Goal: Information Seeking & Learning: Learn about a topic

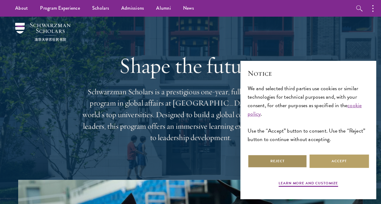
click at [283, 155] on button "Reject" at bounding box center [277, 162] width 59 height 14
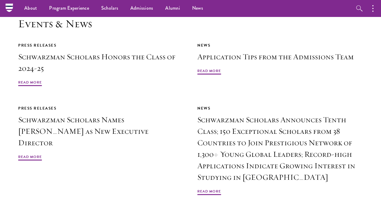
scroll to position [1353, 0]
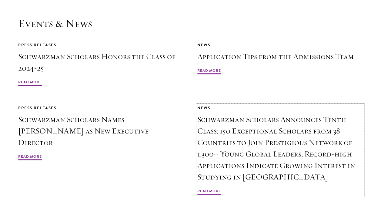
click at [206, 189] on span "Read More" at bounding box center [209, 192] width 24 height 7
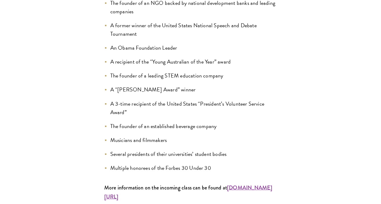
scroll to position [661, 0]
click at [151, 184] on strong "[DOMAIN_NAME][URL]" at bounding box center [188, 192] width 168 height 17
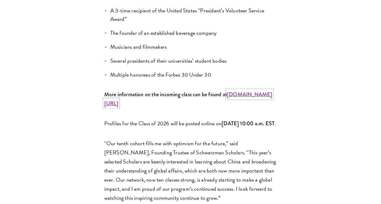
scroll to position [768, 0]
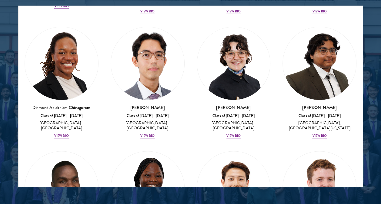
scroll to position [134, 0]
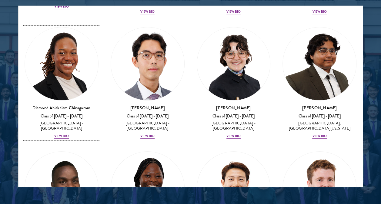
click at [46, 79] on img at bounding box center [61, 63] width 73 height 73
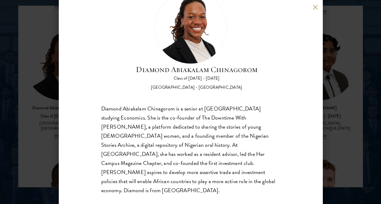
scroll to position [15, 0]
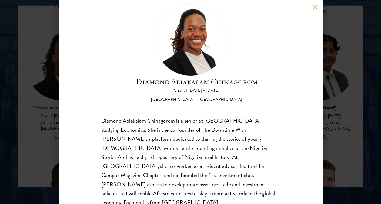
click at [315, 8] on button at bounding box center [315, 7] width 5 height 5
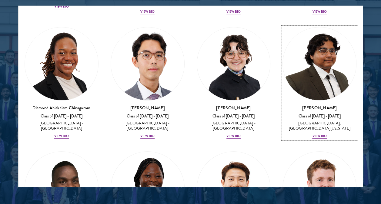
click at [283, 81] on link "Ariana Ahmed Class of 2025 - 2026 United States of America - Hunter College, Th…" at bounding box center [320, 83] width 74 height 113
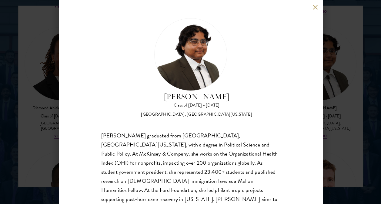
click at [313, 6] on button at bounding box center [315, 7] width 5 height 5
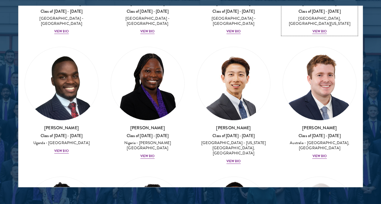
scroll to position [240, 0]
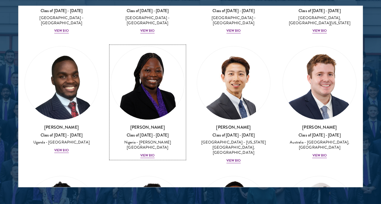
click at [149, 91] on img at bounding box center [147, 83] width 73 height 73
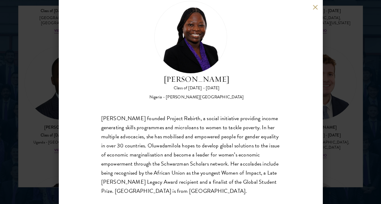
scroll to position [27, 0]
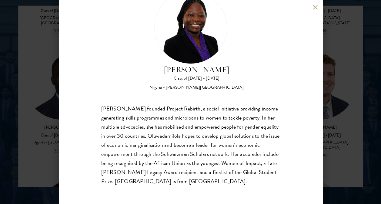
click at [314, 15] on div "Oluwadamilola Akintewe Class of 2025 - 2026 Nigeria - Adekunle Ajasin Universit…" at bounding box center [191, 102] width 264 height 204
click at [315, 7] on button at bounding box center [315, 7] width 5 height 5
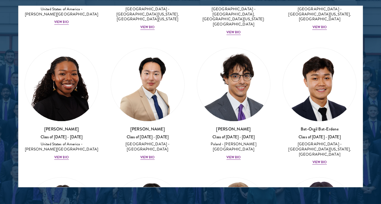
scroll to position [505, 0]
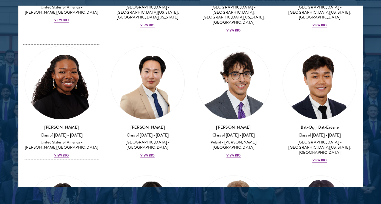
click at [54, 86] on img at bounding box center [61, 82] width 73 height 73
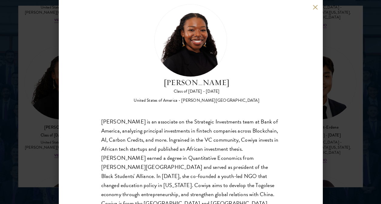
scroll to position [27, 0]
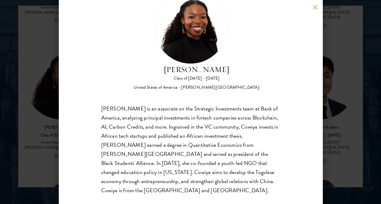
click at [317, 5] on button at bounding box center [315, 7] width 5 height 5
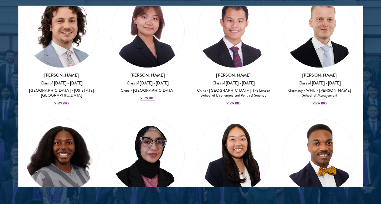
scroll to position [1605, 0]
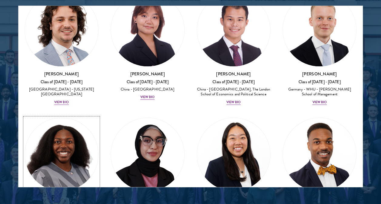
click at [39, 118] on img at bounding box center [61, 154] width 73 height 73
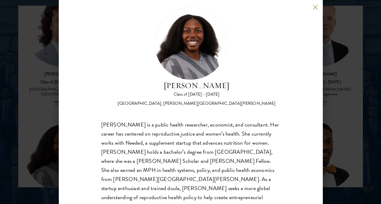
scroll to position [27, 0]
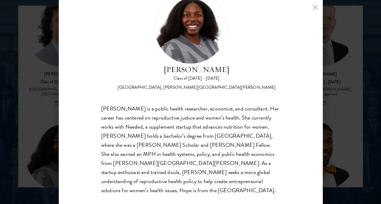
click at [38, 148] on div "Hope Jackson Class of 2025 - 2026 United States of America - Duke University, J…" at bounding box center [190, 102] width 381 height 204
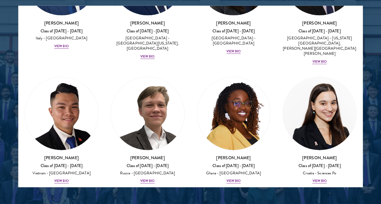
scroll to position [3201, 0]
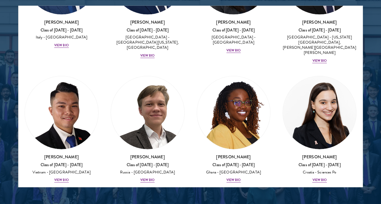
drag, startPoint x: 218, startPoint y: 115, endPoint x: 207, endPoint y: 111, distance: 12.6
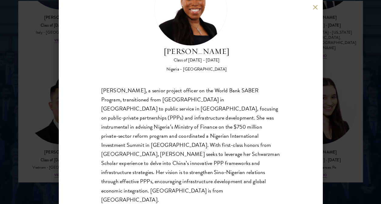
scroll to position [793, 0]
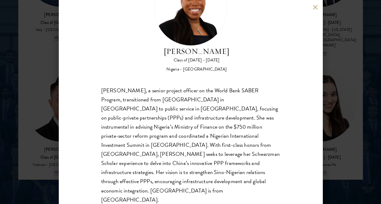
click at [45, 169] on div "Oluwatoni Salami Class of 2025 - 2026 Nigeria - University of Durham Oluwatoni …" at bounding box center [190, 102] width 381 height 204
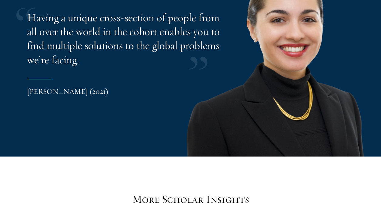
scroll to position [1271, 0]
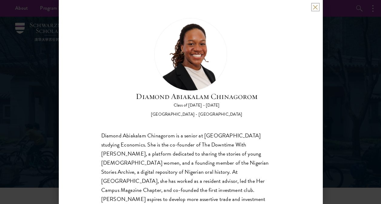
click at [317, 9] on button at bounding box center [315, 7] width 5 height 5
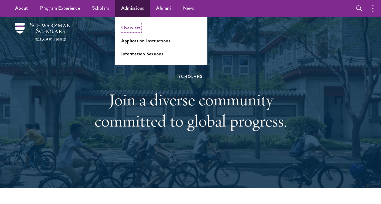
click at [129, 28] on link "Overview" at bounding box center [130, 27] width 19 height 7
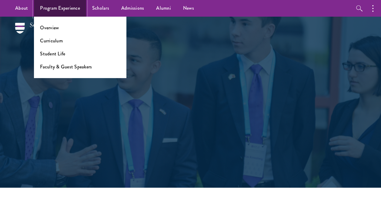
click at [46, 5] on link "Program Experience" at bounding box center [60, 8] width 52 height 17
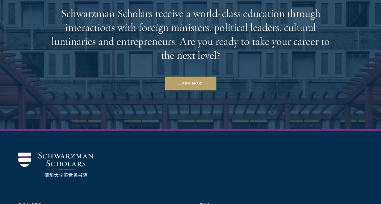
scroll to position [3210, 0]
